Goal: Use online tool/utility: Utilize a website feature to perform a specific function

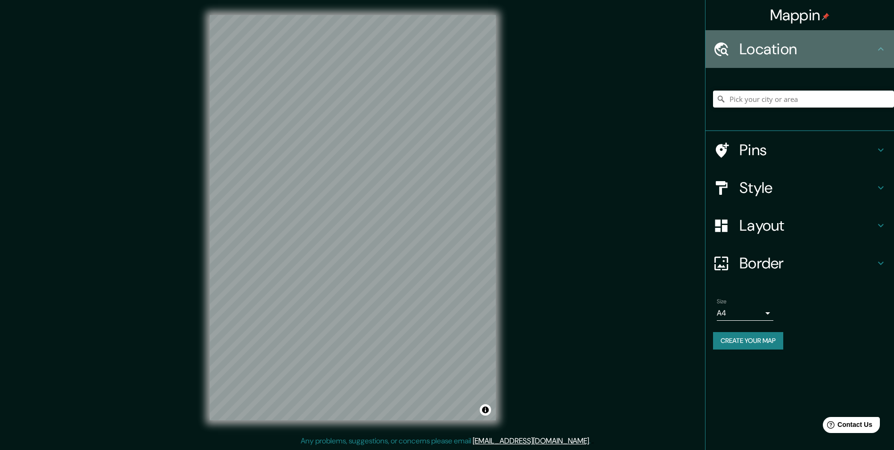
click at [879, 46] on icon at bounding box center [880, 48] width 11 height 11
click at [761, 48] on h4 "Location" at bounding box center [808, 49] width 136 height 19
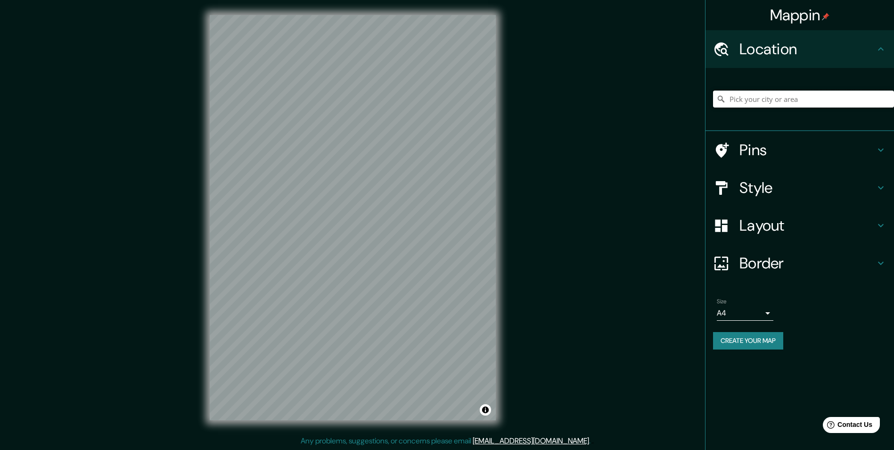
click at [776, 105] on input "Pick your city or area" at bounding box center [803, 99] width 181 height 17
paste input "[STREET_ADDRESS][PERSON_NAME]"
type input "Calle, [GEOGRAPHIC_DATA], [GEOGRAPHIC_DATA], [GEOGRAPHIC_DATA]"
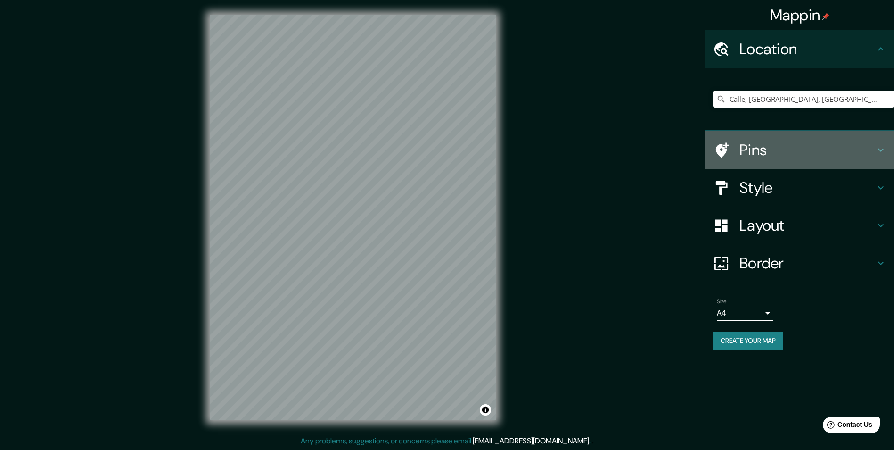
click at [764, 152] on h4 "Pins" at bounding box center [808, 149] width 136 height 19
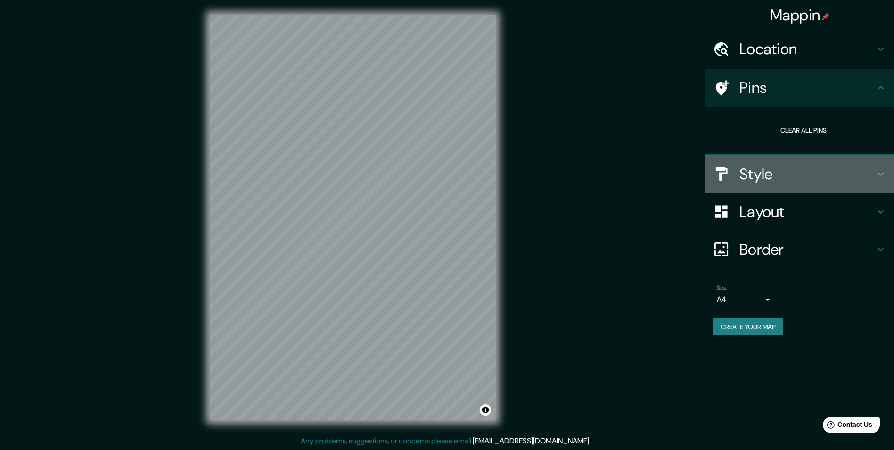
click at [773, 186] on div "Style" at bounding box center [800, 174] width 189 height 38
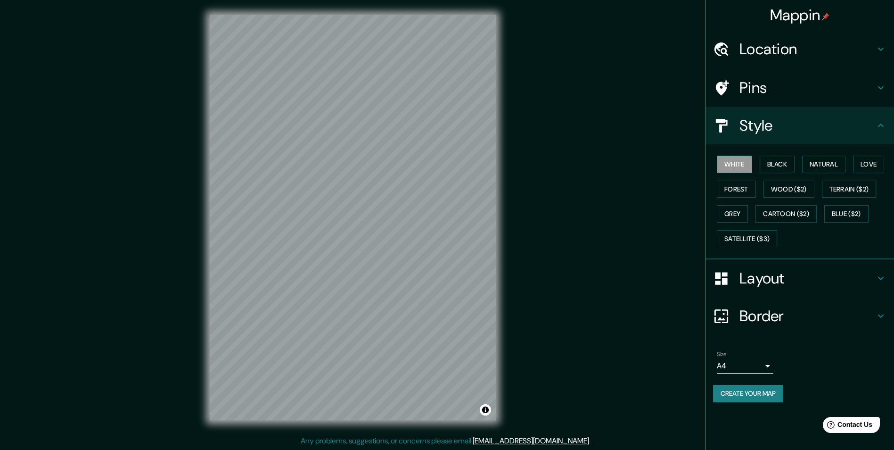
click at [782, 286] on h4 "Layout" at bounding box center [808, 278] width 136 height 19
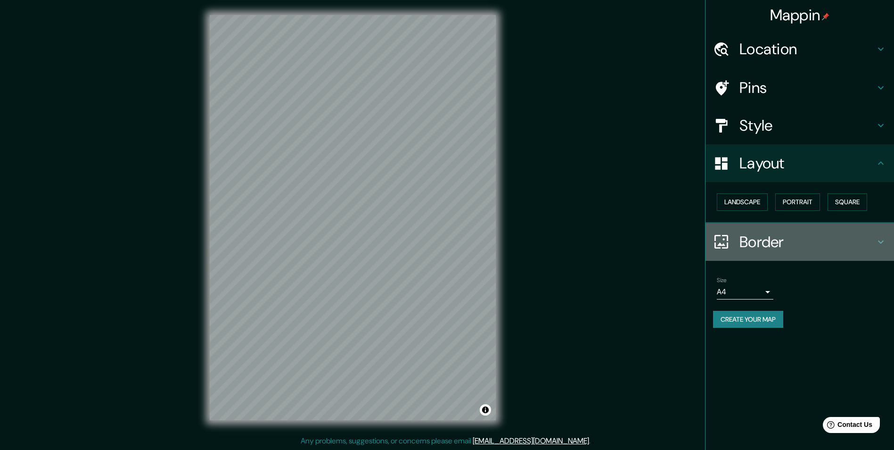
click at [775, 244] on h4 "Border" at bounding box center [808, 241] width 136 height 19
